Goal: Task Accomplishment & Management: Complete application form

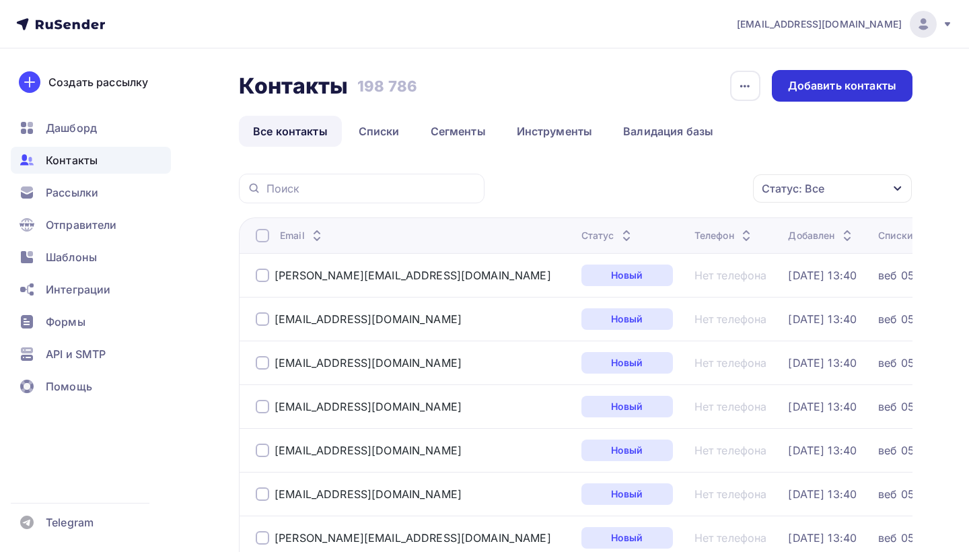
click at [822, 80] on div "Добавить контакты" at bounding box center [842, 85] width 108 height 15
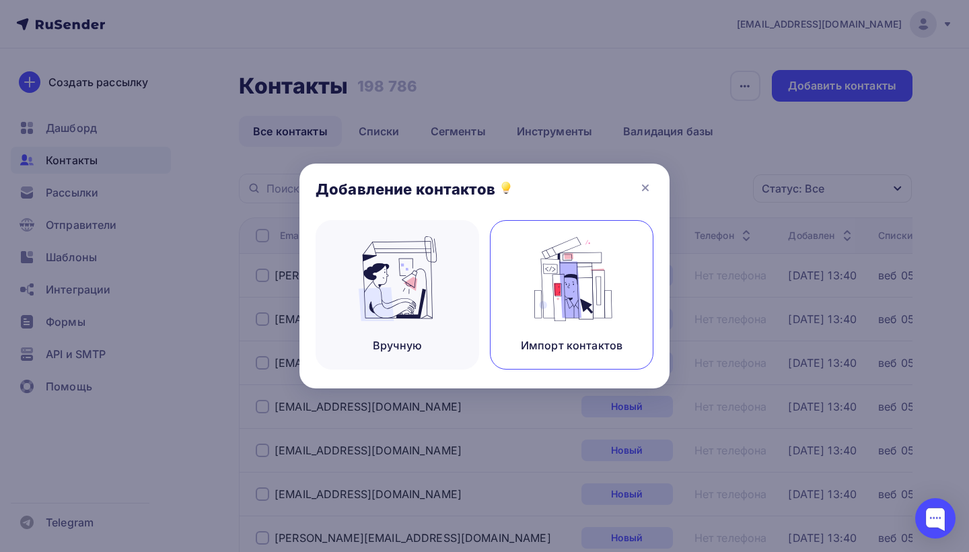
click at [583, 284] on img at bounding box center [572, 278] width 90 height 85
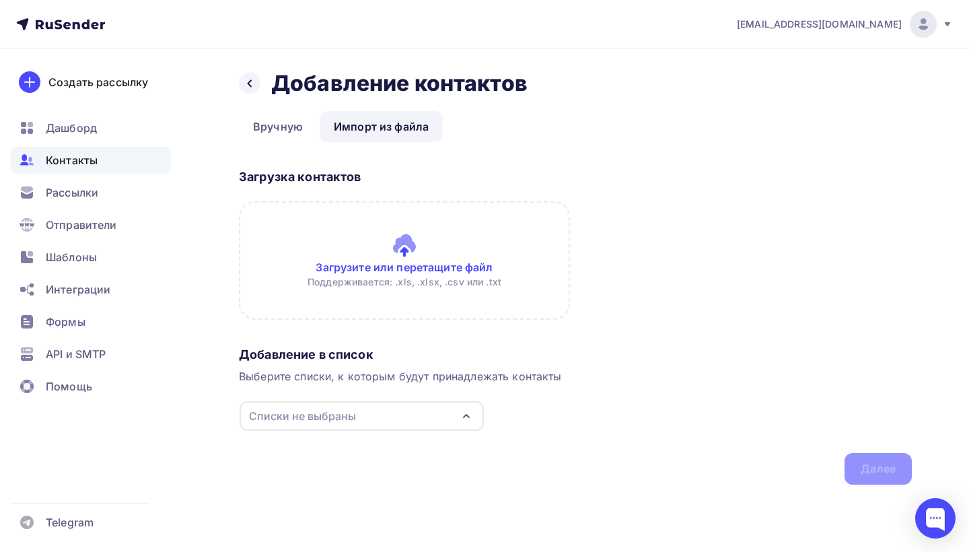
click at [464, 269] on input "file" at bounding box center [404, 260] width 331 height 118
click at [396, 260] on input "file" at bounding box center [404, 260] width 331 height 118
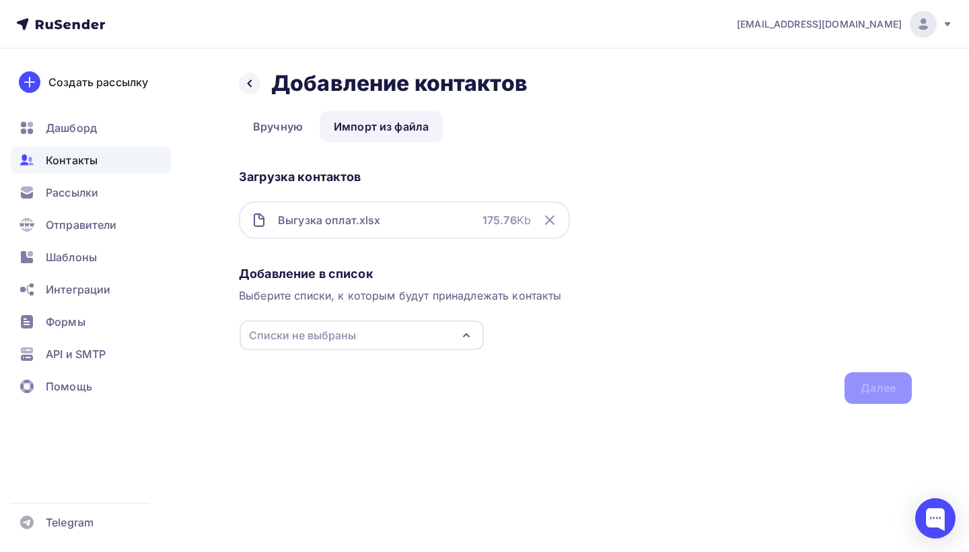
click at [419, 326] on div "Списки не выбраны" at bounding box center [362, 335] width 244 height 30
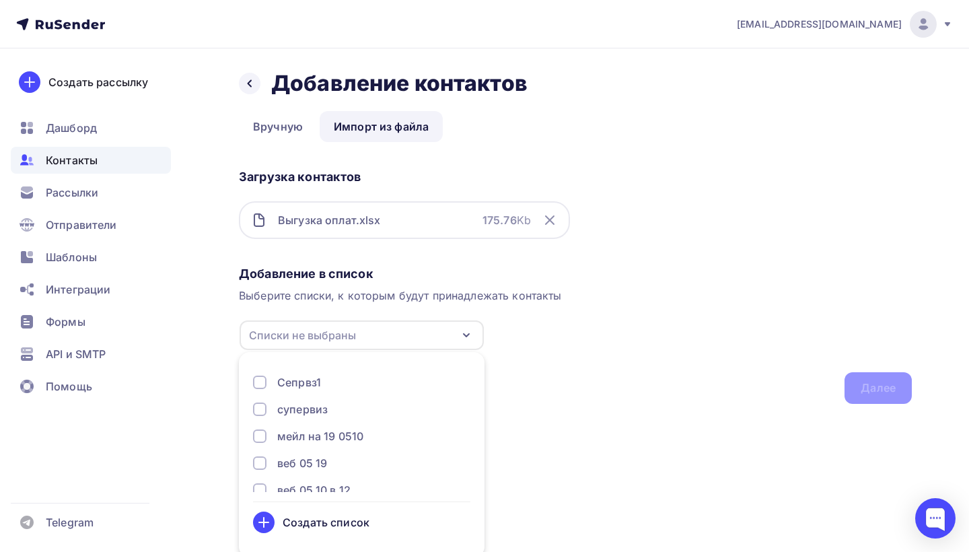
scroll to position [5, 0]
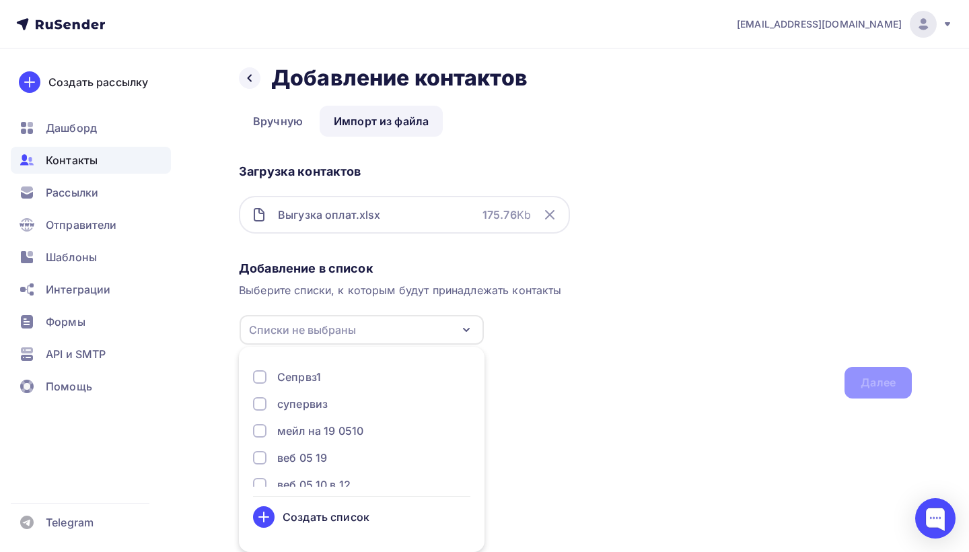
click at [326, 517] on div "Создать список" at bounding box center [326, 517] width 87 height 16
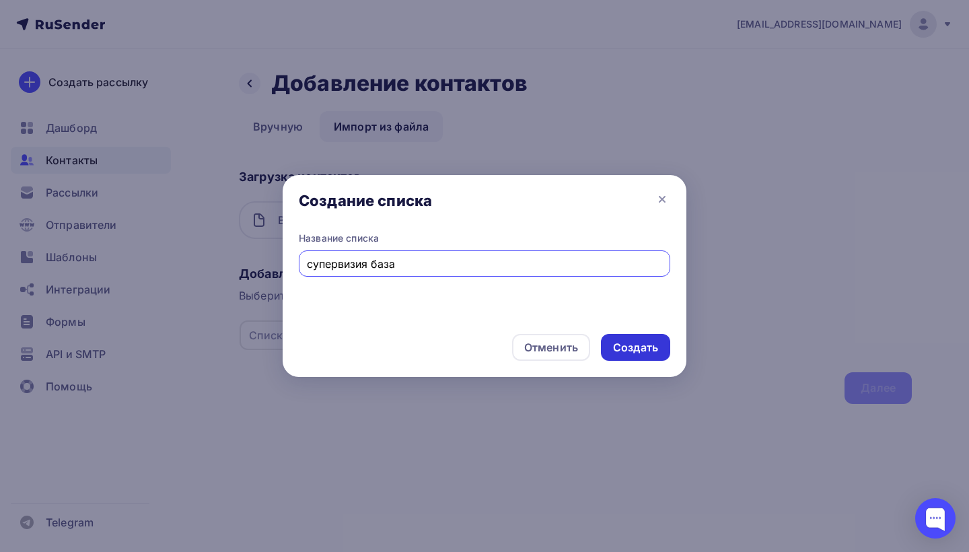
type input "супервизия база"
click at [629, 347] on div "Создать" at bounding box center [635, 347] width 45 height 15
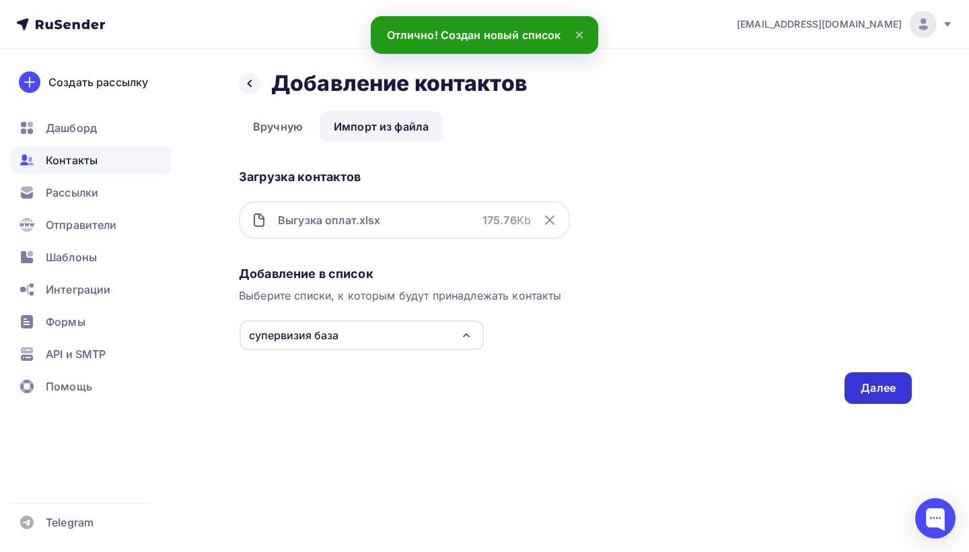
click at [868, 380] on div "Далее" at bounding box center [877, 388] width 67 height 32
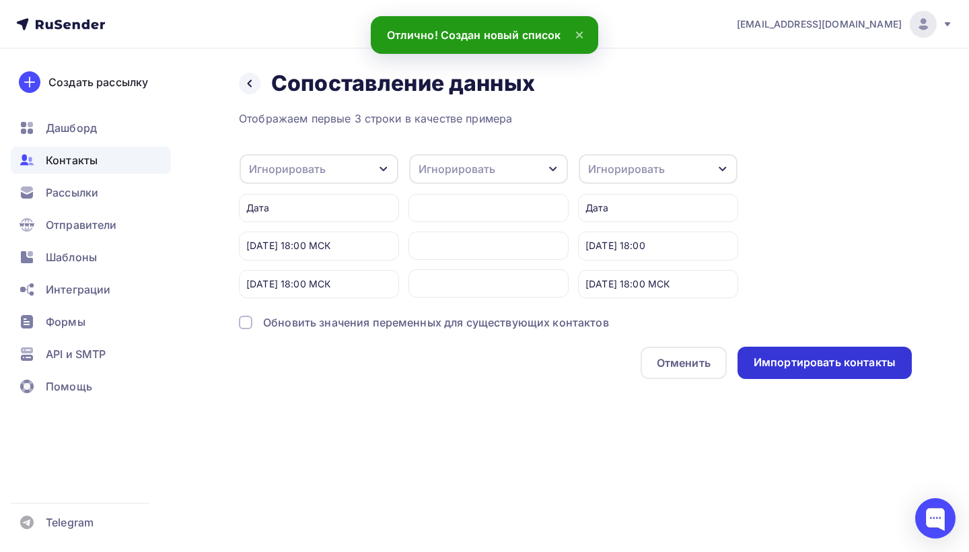
click at [833, 357] on div "Импортировать контакты" at bounding box center [825, 362] width 142 height 15
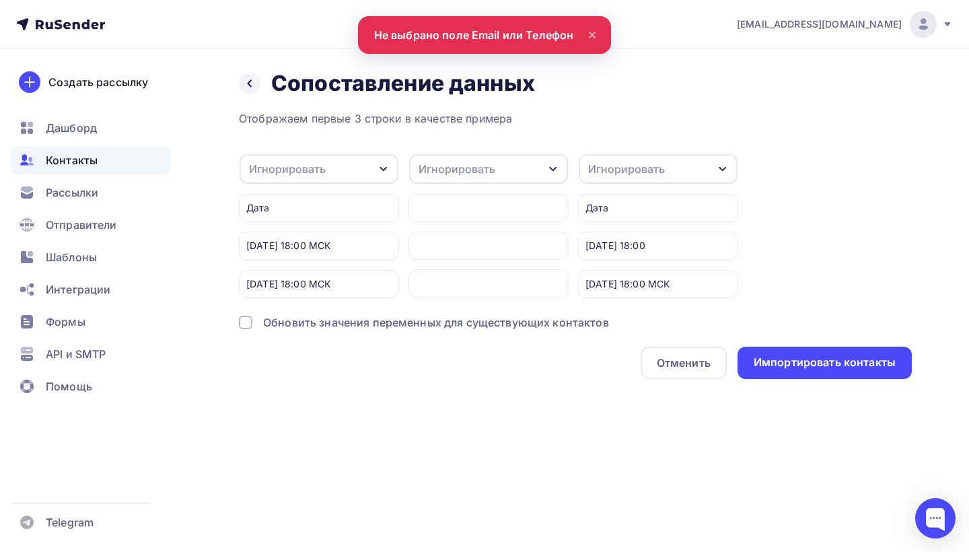
click at [493, 322] on div "Обновить значения переменных для существующих контактов" at bounding box center [436, 322] width 346 height 16
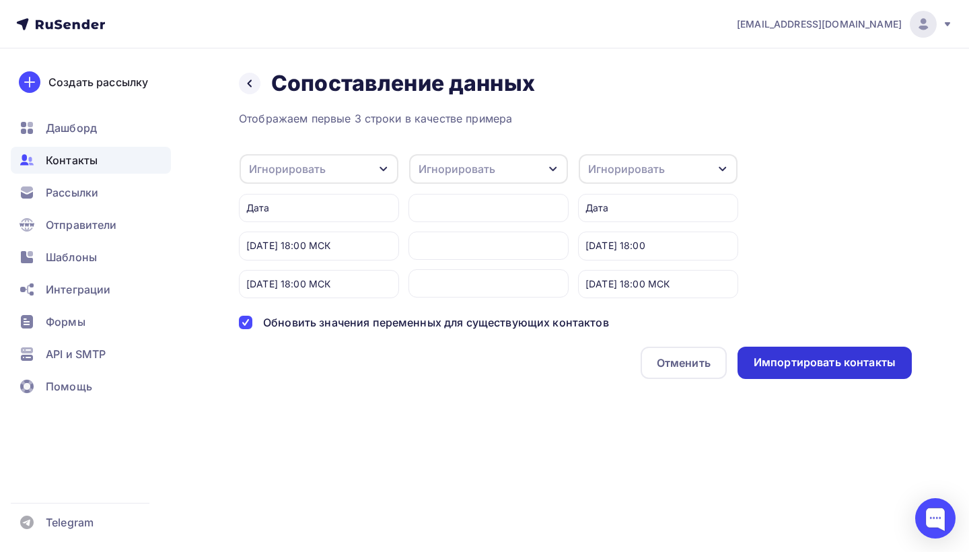
click at [799, 370] on div "Импортировать контакты" at bounding box center [824, 363] width 174 height 32
drag, startPoint x: 754, startPoint y: 12, endPoint x: 799, endPoint y: 371, distance: 361.5
click at [799, 371] on div "Импортировать контакты" at bounding box center [824, 363] width 174 height 32
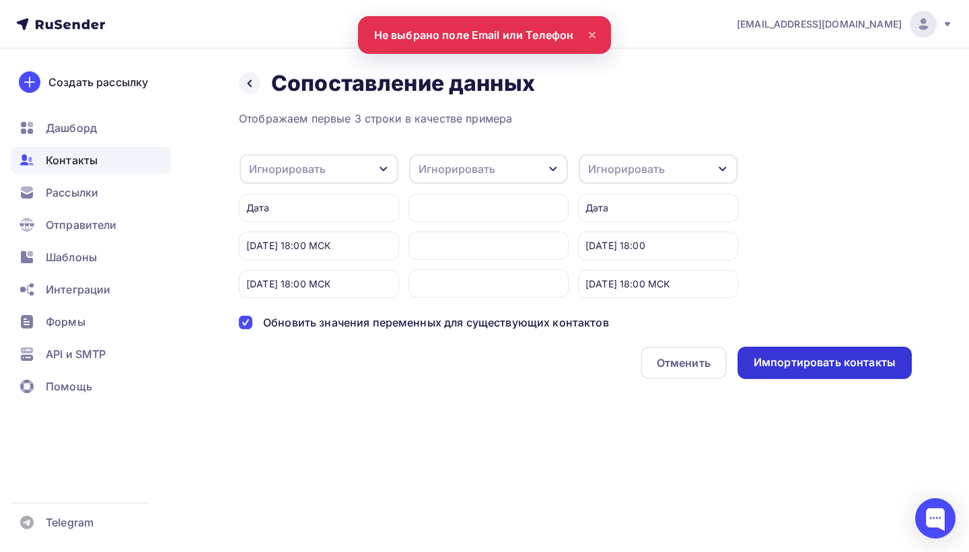
click at [798, 361] on div "Импортировать контакты" at bounding box center [825, 362] width 142 height 15
